Goal: Obtain resource: Obtain resource

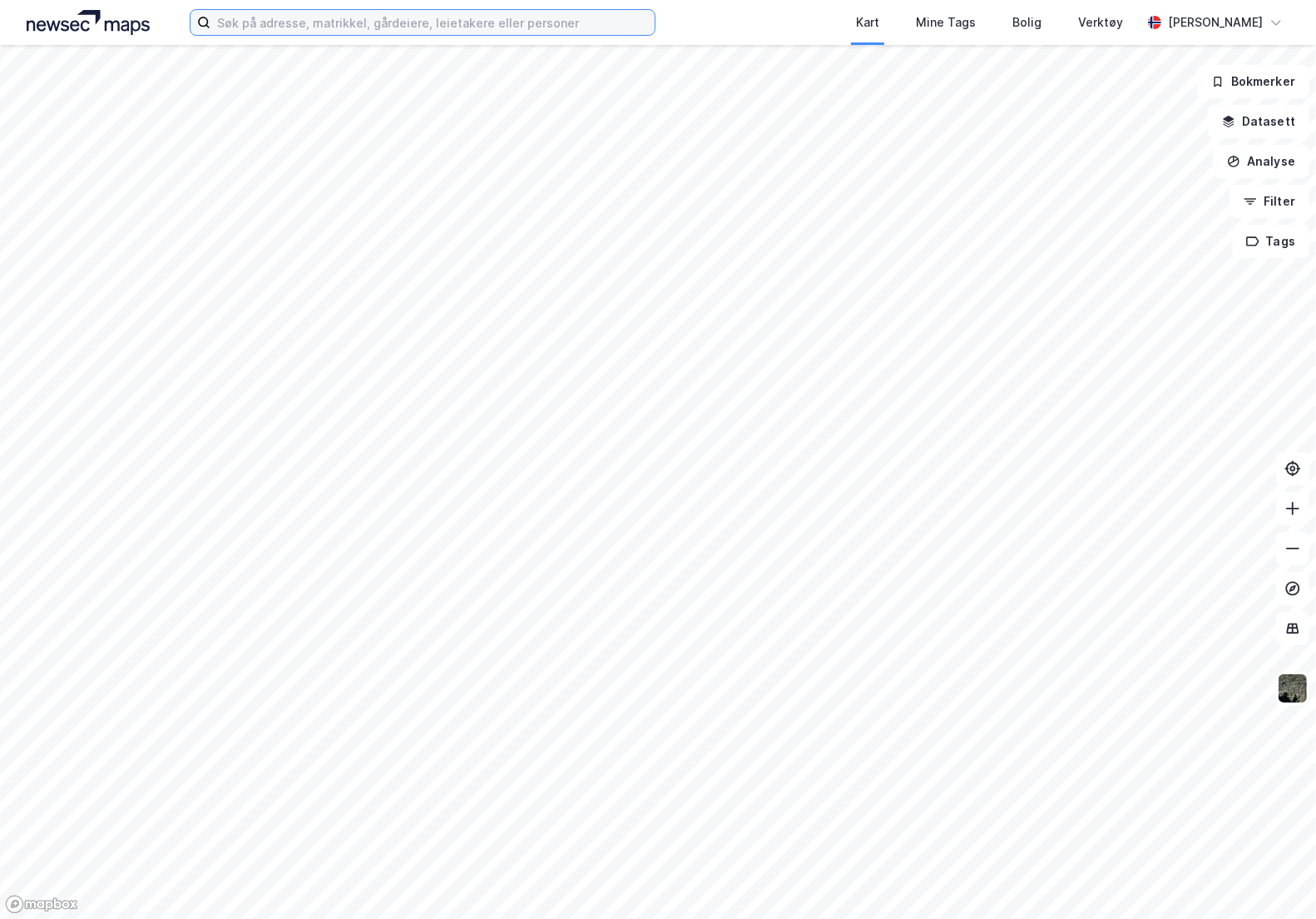
click at [265, 18] on input at bounding box center [432, 22] width 444 height 25
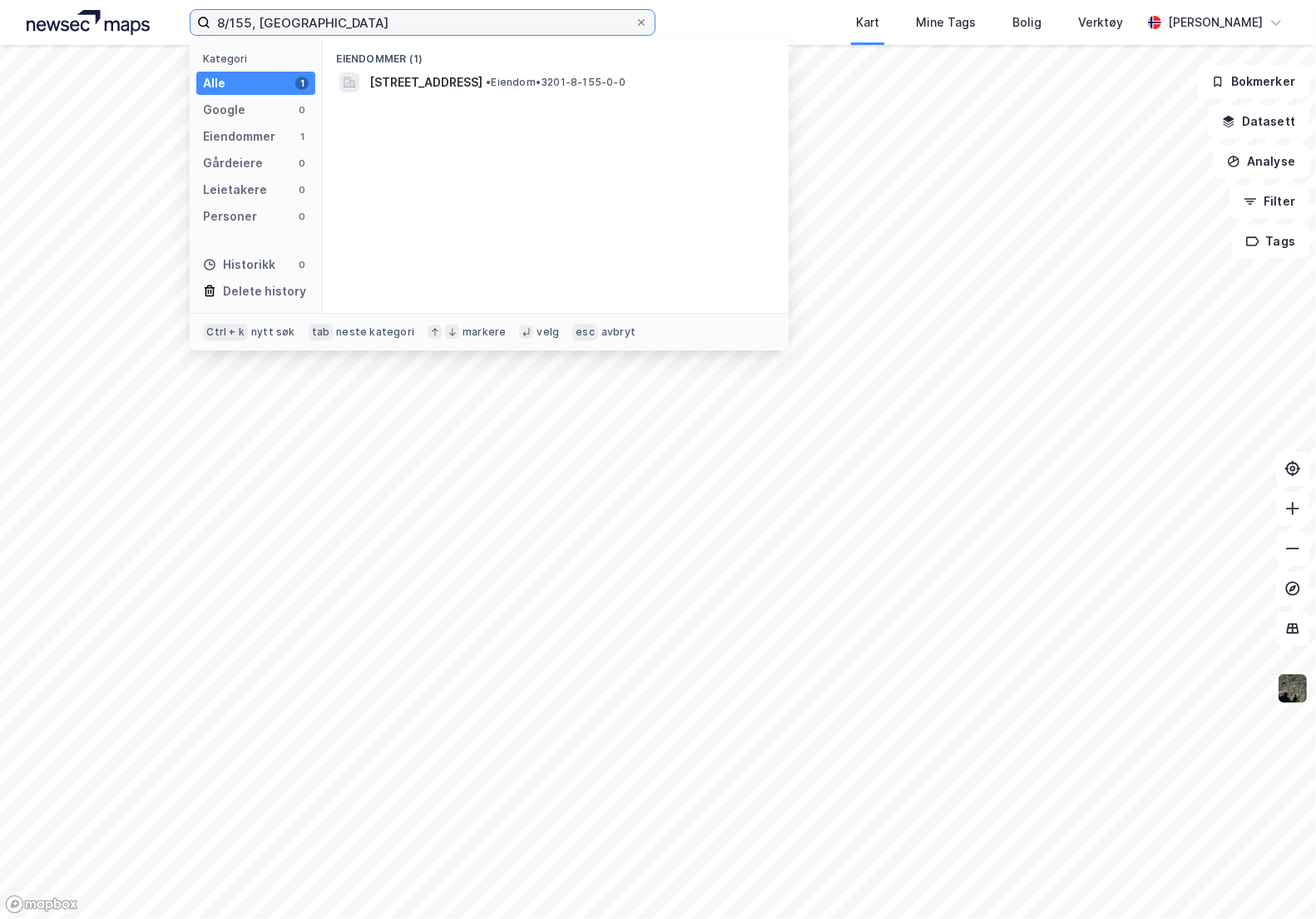
type input "8/155, [GEOGRAPHIC_DATA]"
click at [513, 71] on div "[STREET_ADDRESS] • Eiendom • 3201-8-155-0-0" at bounding box center [555, 82] width 439 height 26
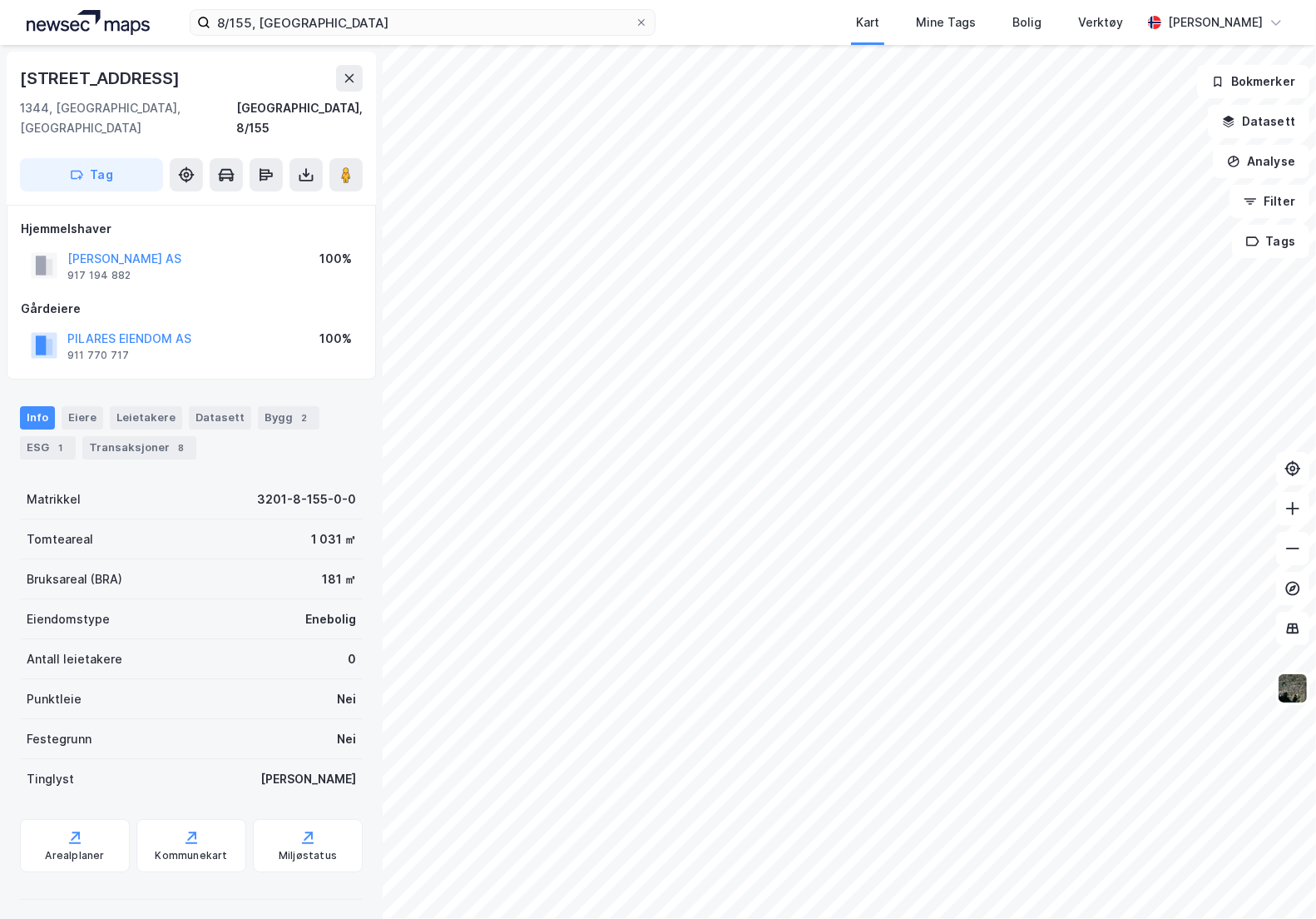
click at [289, 158] on button at bounding box center [306, 174] width 33 height 33
click at [298, 195] on div "Last ned grunnbok" at bounding box center [235, 207] width 177 height 26
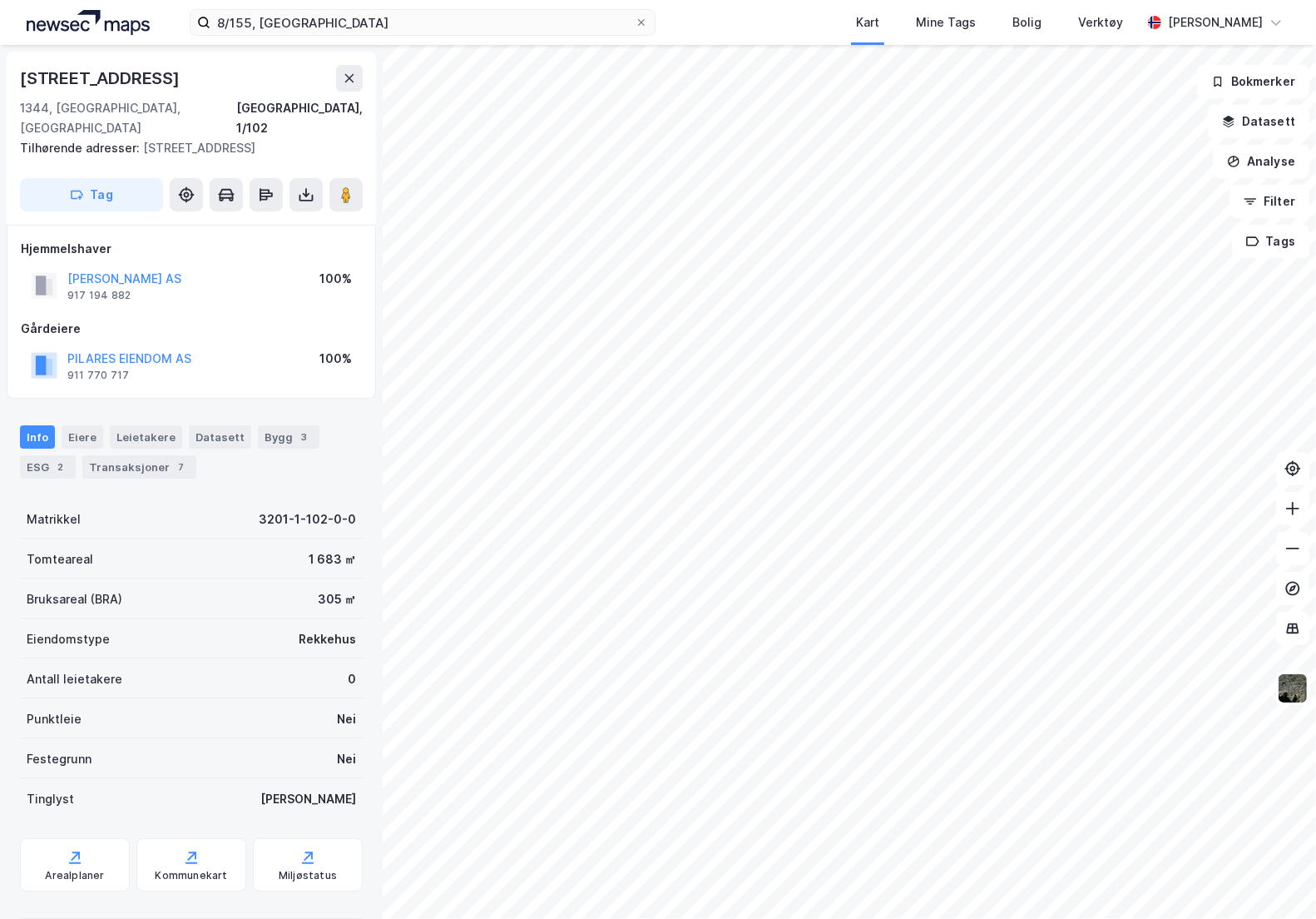
click at [313, 186] on icon at bounding box center [306, 194] width 17 height 17
click at [292, 215] on div "Last ned grunnbok" at bounding box center [235, 228] width 177 height 26
